Goal: Check status: Check status

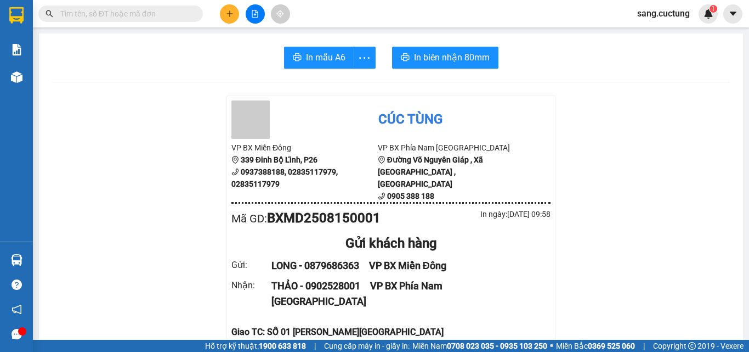
scroll to position [110, 0]
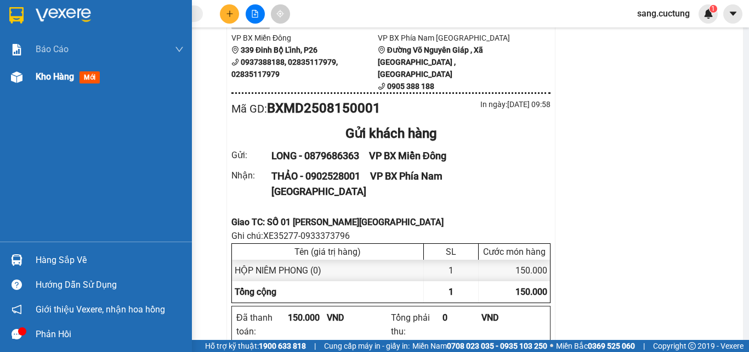
click at [93, 77] on span "mới" at bounding box center [90, 77] width 20 height 12
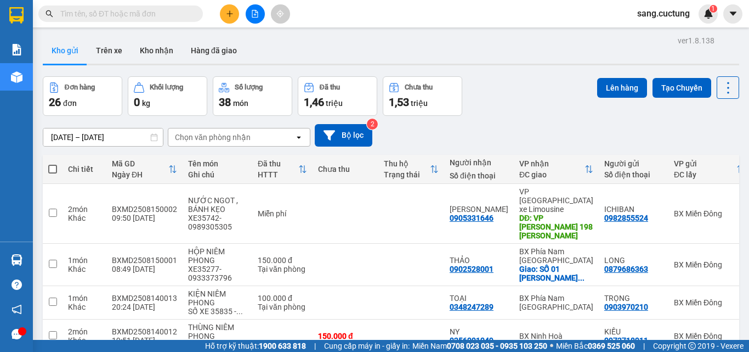
click at [81, 139] on input "[DATE] – [DATE]" at bounding box center [103, 137] width 120 height 18
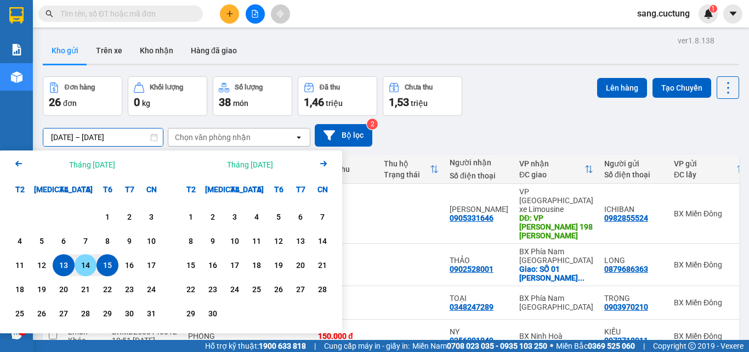
click at [85, 262] on div "14" at bounding box center [85, 264] width 15 height 13
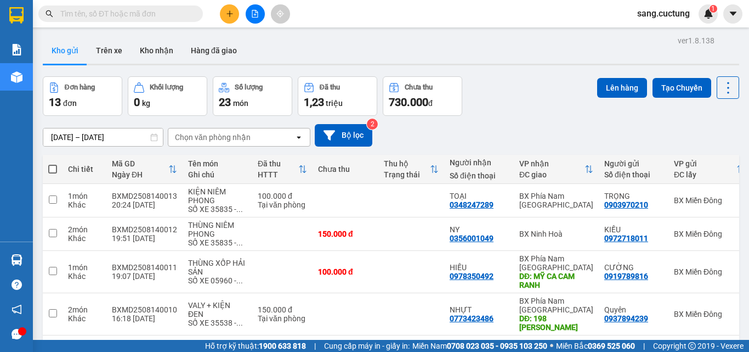
click at [128, 137] on input "[DATE] – [DATE]" at bounding box center [103, 137] width 120 height 18
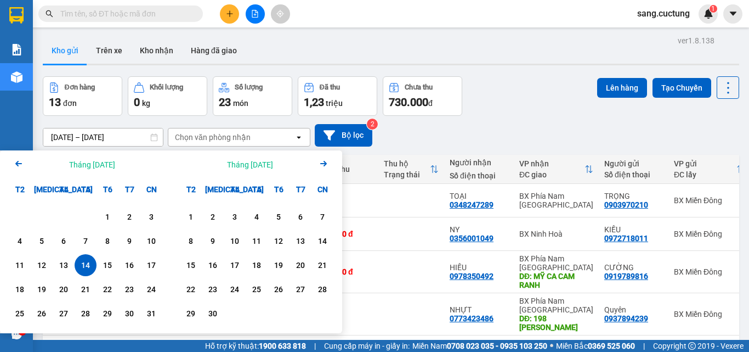
click at [89, 263] on div "14" at bounding box center [85, 264] width 15 height 13
type input "[DATE] – [DATE]"
